Goal: Navigation & Orientation: Find specific page/section

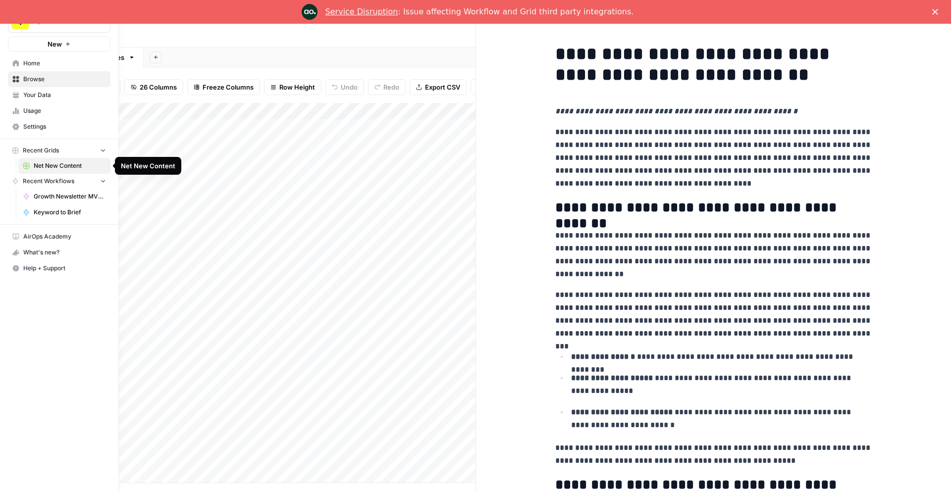
click at [98, 152] on button "Recent Grids" at bounding box center [59, 150] width 103 height 15
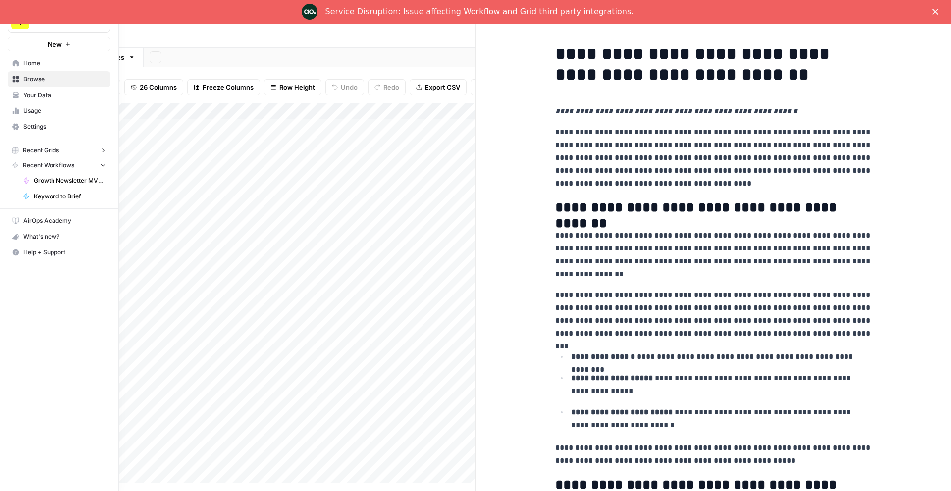
click at [98, 152] on button "Recent Grids" at bounding box center [59, 150] width 103 height 15
click at [45, 63] on span "Home" at bounding box center [64, 63] width 83 height 9
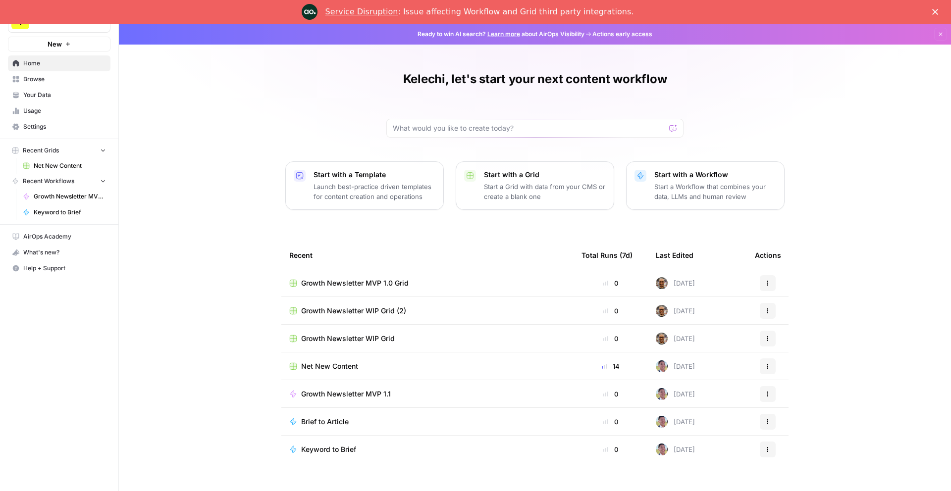
click at [70, 161] on span "Net New Content" at bounding box center [70, 165] width 72 height 9
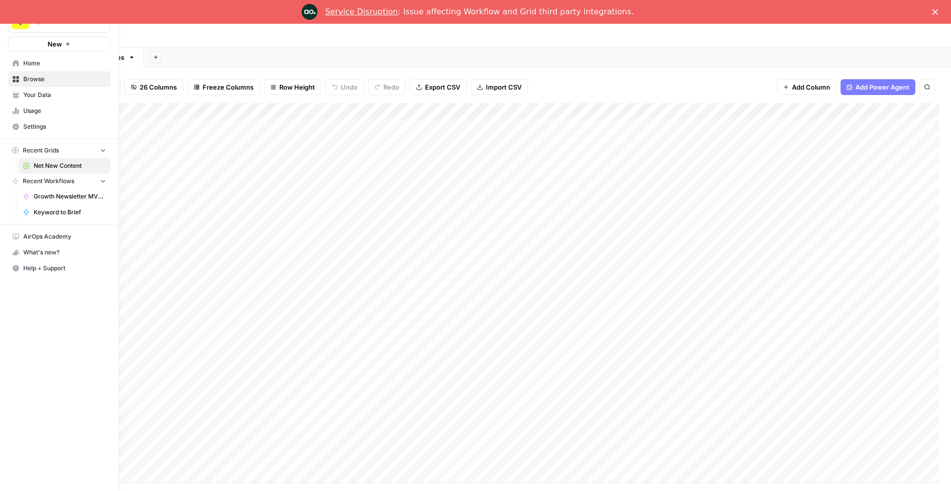
click at [102, 181] on icon "button" at bounding box center [103, 181] width 4 height 2
click at [102, 181] on icon "button" at bounding box center [103, 181] width 7 height 7
click at [59, 210] on span "Keyword to Brief" at bounding box center [70, 212] width 72 height 9
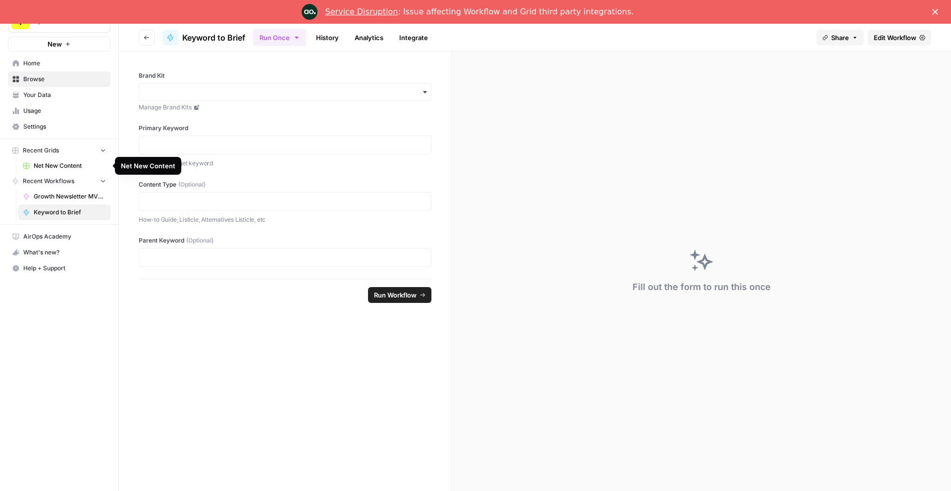
click at [63, 161] on span "Net New Content" at bounding box center [70, 165] width 72 height 9
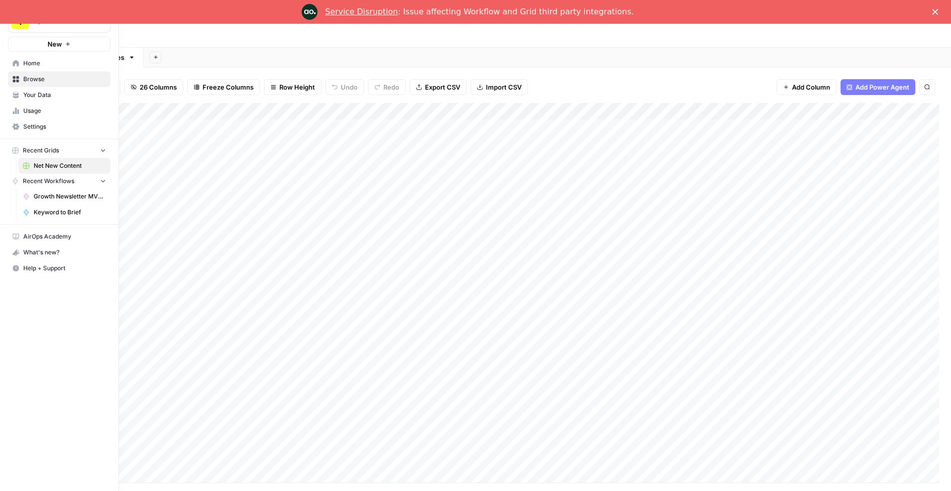
click at [33, 62] on span "Home" at bounding box center [64, 63] width 83 height 9
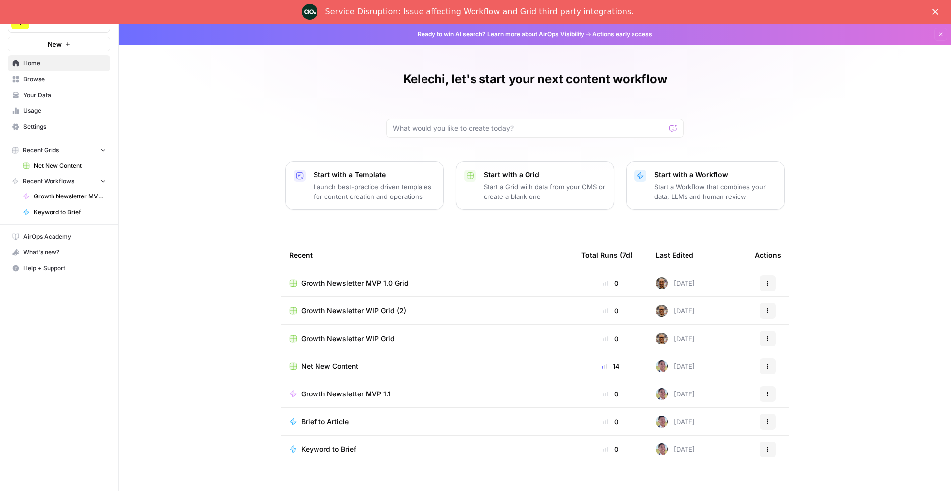
click at [73, 167] on span "Net New Content" at bounding box center [70, 165] width 72 height 9
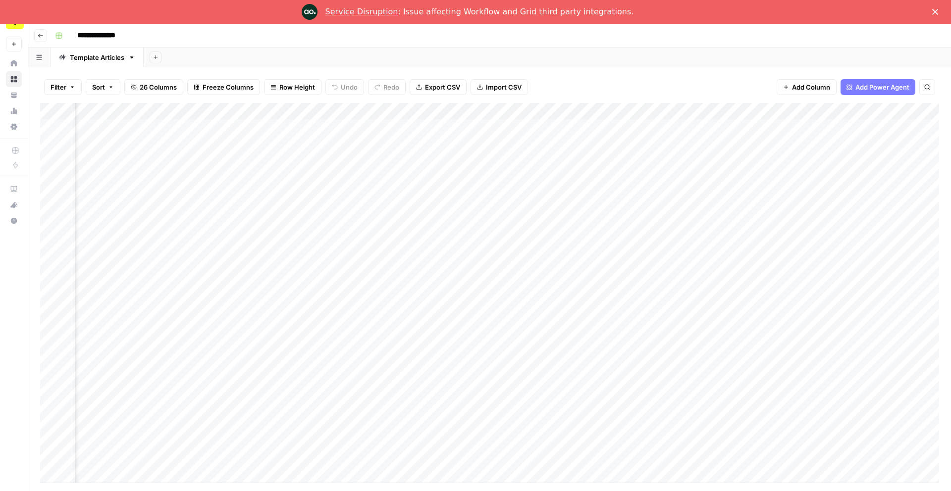
scroll to position [0, 528]
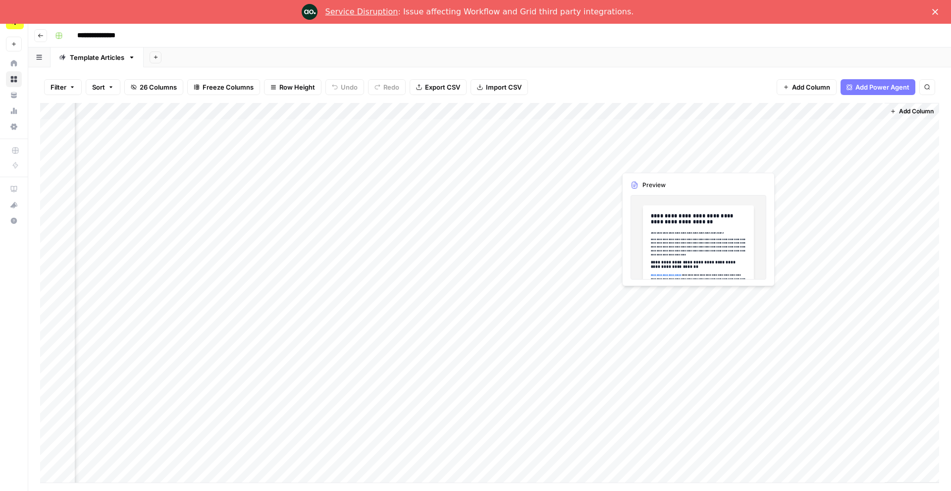
click at [695, 155] on div "Add Column" at bounding box center [489, 293] width 899 height 380
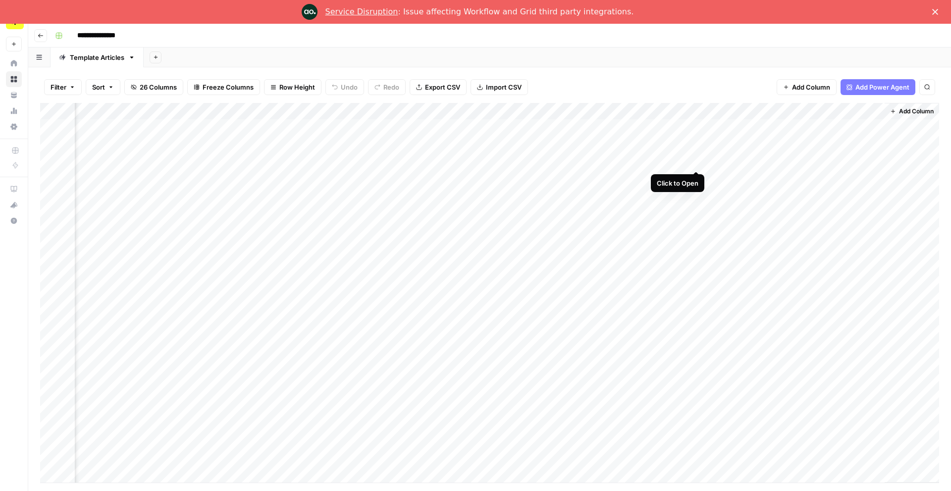
click at [694, 159] on div "Add Column" at bounding box center [489, 293] width 899 height 380
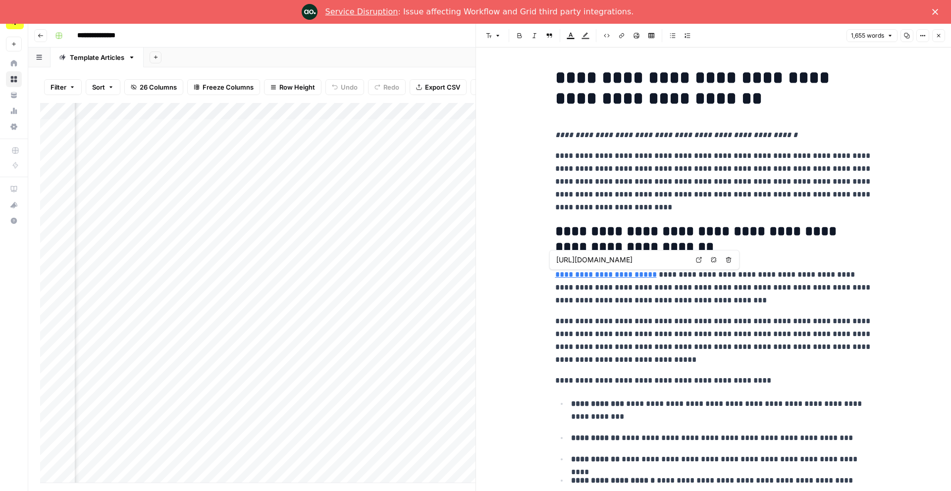
click at [45, 38] on button "Go back" at bounding box center [40, 35] width 13 height 13
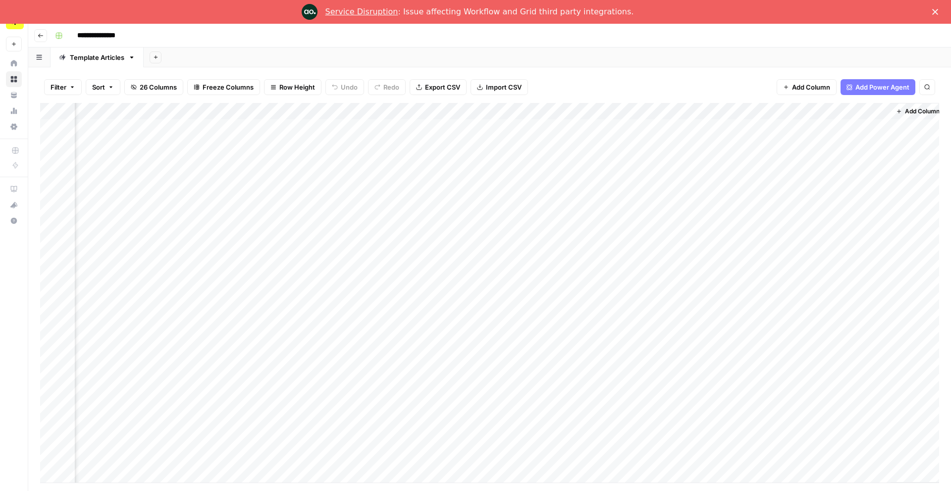
scroll to position [0, 517]
click at [43, 37] on icon "button" at bounding box center [41, 36] width 6 height 6
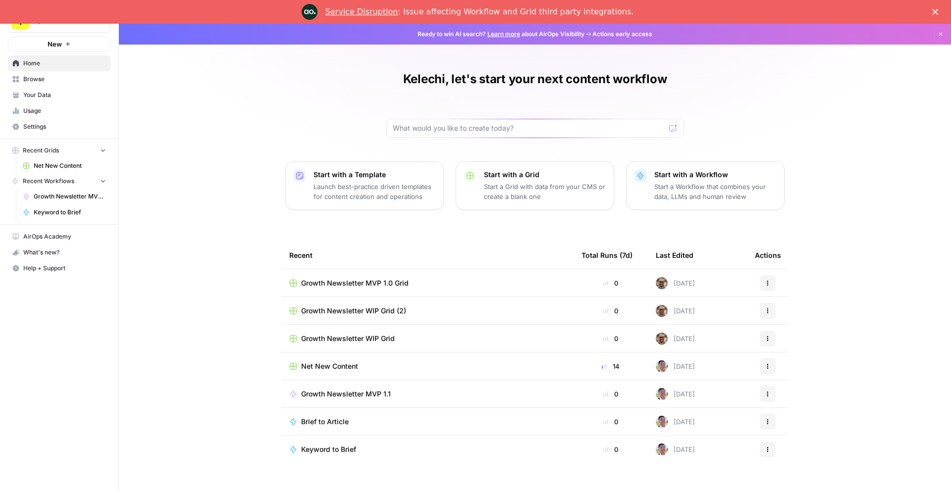
click at [56, 84] on link "Browse" at bounding box center [59, 79] width 103 height 16
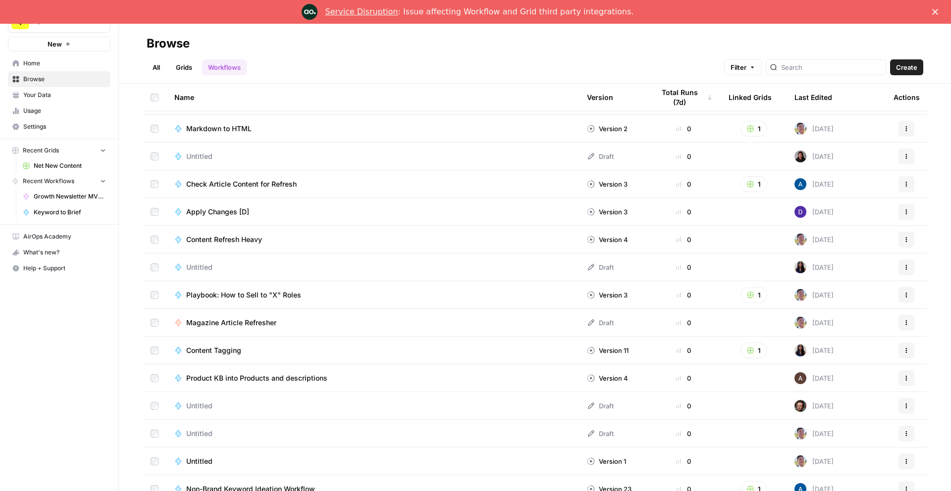
scroll to position [199, 0]
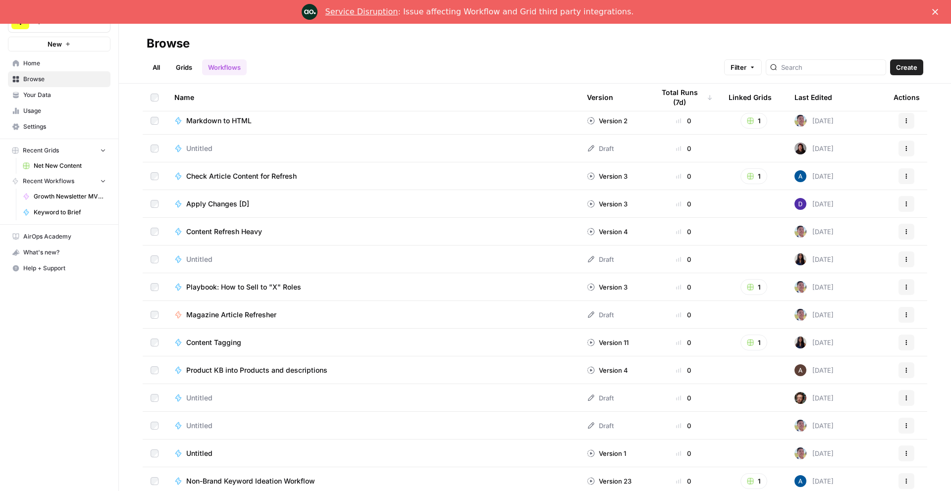
click at [154, 63] on link "All" at bounding box center [156, 67] width 19 height 16
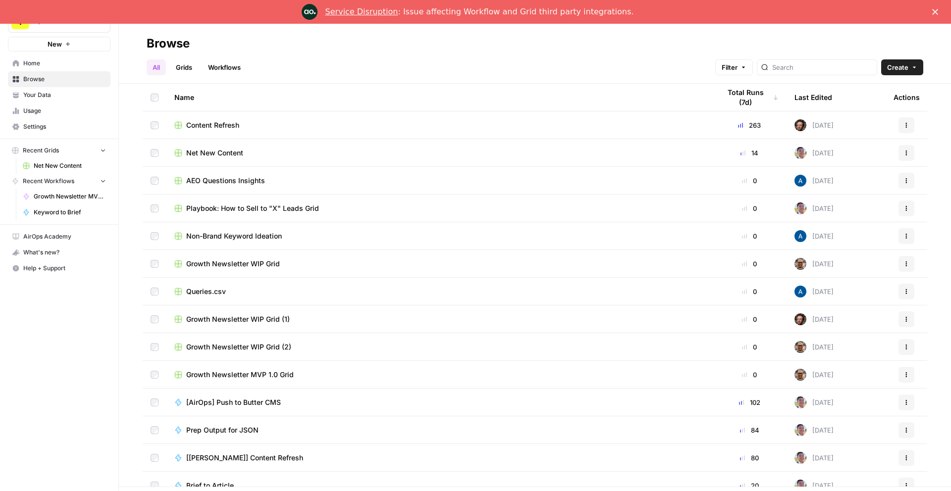
click at [230, 205] on span "Playbook: How to Sell to "X" Leads Grid" at bounding box center [252, 209] width 133 height 10
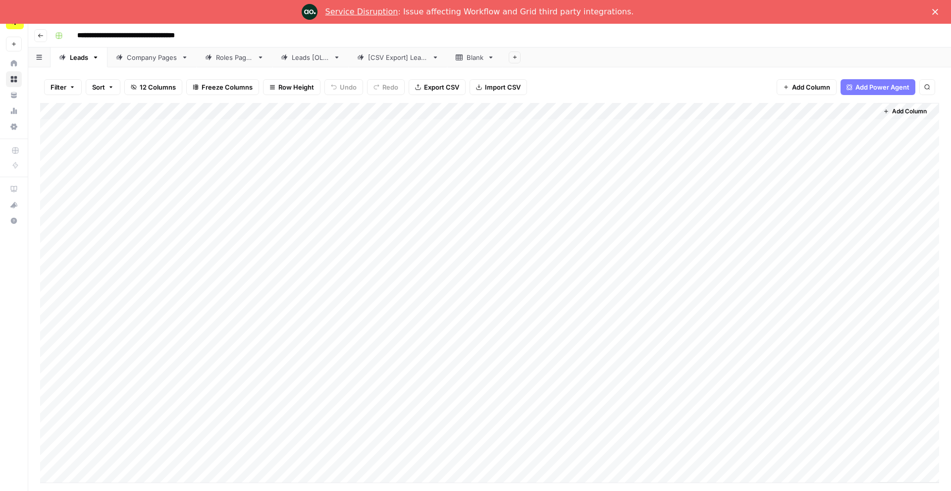
click at [231, 59] on div "Roles Pages" at bounding box center [234, 57] width 37 height 10
click at [85, 58] on div "Leads" at bounding box center [79, 57] width 18 height 10
click at [231, 59] on div "Roles Pages" at bounding box center [234, 57] width 37 height 10
click at [511, 178] on div "Add Column" at bounding box center [489, 293] width 899 height 380
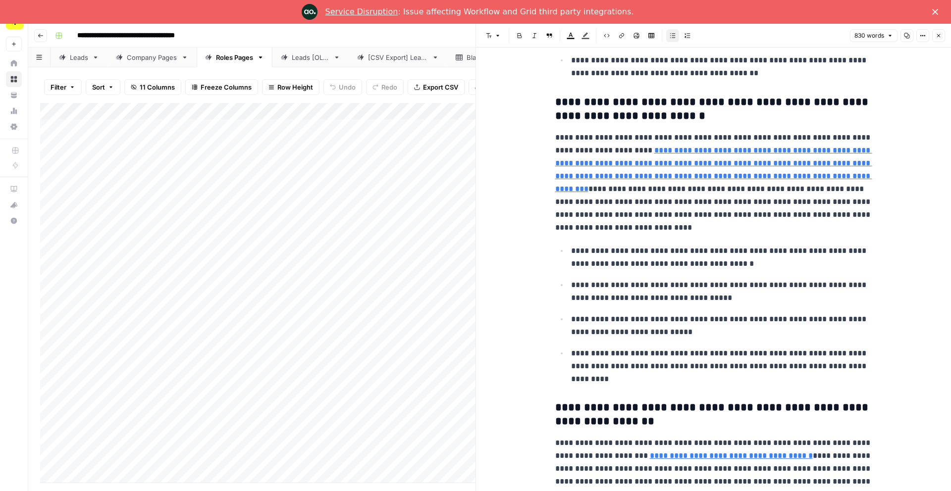
scroll to position [904, 0]
